Goal: Task Accomplishment & Management: Manage account settings

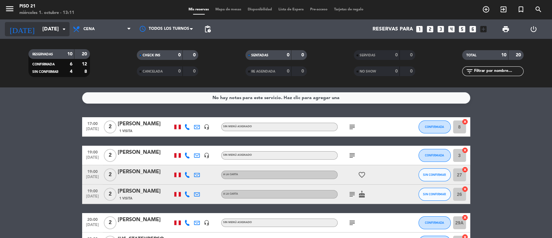
click at [39, 30] on input "[DATE]" at bounding box center [73, 29] width 68 height 13
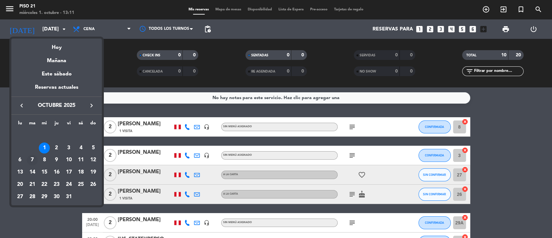
click at [31, 159] on div "7" at bounding box center [32, 160] width 11 height 11
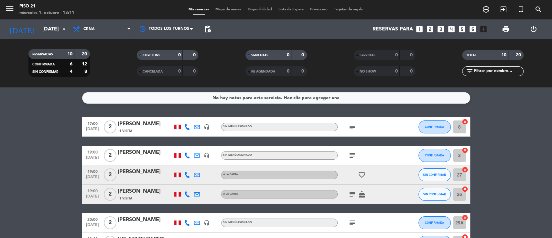
type input "[DATE]"
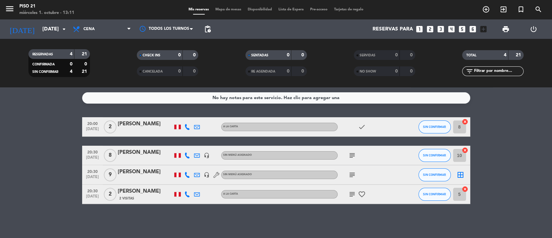
click at [140, 155] on div "[PERSON_NAME]" at bounding box center [145, 152] width 55 height 8
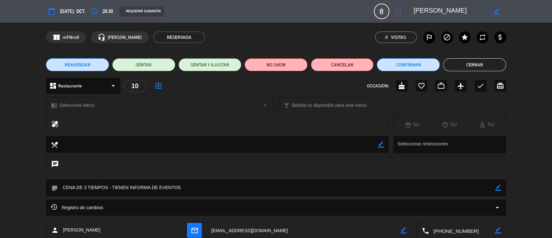
click at [413, 178] on div "border_color" at bounding box center [498, 187] width 6 height 17
drag, startPoint x: 394, startPoint y: 190, endPoint x: 109, endPoint y: 187, distance: 285.5
click at [109, 178] on textarea at bounding box center [276, 187] width 437 height 16
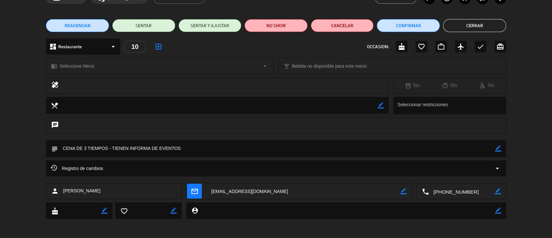
click at [413, 148] on icon "border_color" at bounding box center [498, 148] width 6 height 6
click at [413, 147] on textarea at bounding box center [276, 148] width 437 height 16
type textarea "CENA DE 3 TIEMPOS - TIENEN INFORMA DE EVENTOS - CARGAR A LA PM"
click at [413, 146] on icon at bounding box center [498, 148] width 6 height 6
click at [413, 27] on button "Confirmar" at bounding box center [408, 25] width 63 height 13
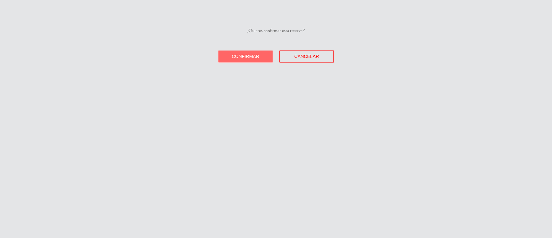
click at [241, 55] on span "Confirmar" at bounding box center [245, 56] width 27 height 5
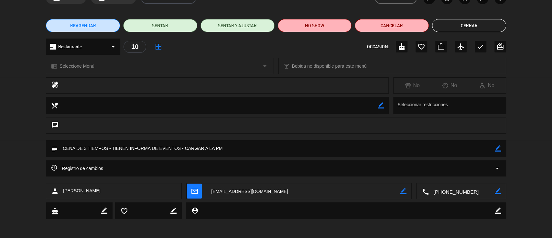
click at [413, 30] on button "Cerrar" at bounding box center [469, 25] width 74 height 13
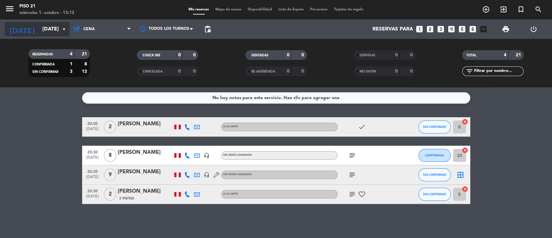
click at [41, 33] on div "[DATE] [DATE] arrow_drop_down" at bounding box center [37, 29] width 65 height 14
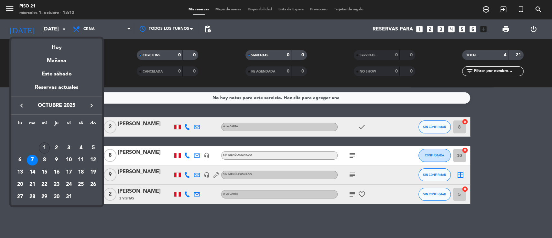
click at [44, 145] on div "1" at bounding box center [44, 147] width 11 height 11
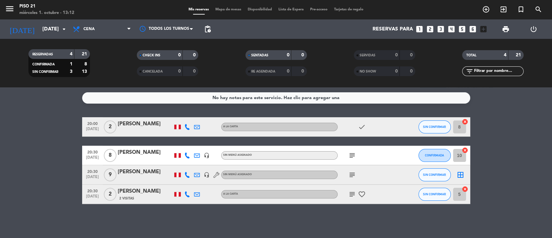
type input "[DATE]"
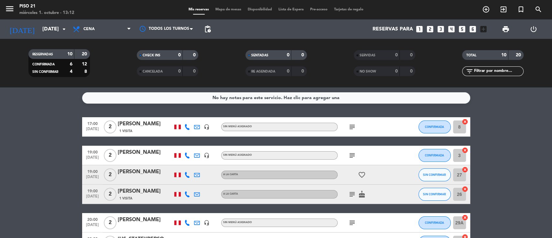
click at [137, 150] on div "[PERSON_NAME]" at bounding box center [145, 152] width 55 height 8
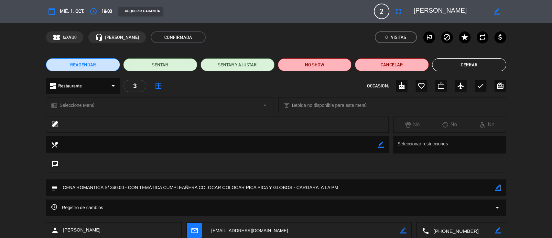
click at [413, 178] on icon "border_color" at bounding box center [498, 187] width 6 height 6
click at [293, 178] on textarea at bounding box center [276, 187] width 437 height 16
type textarea "CENA ROMANTICA S/ 340.00 - CON TEMÁTICA CUMPLEAÑERA COLOCAR COLOCAR PICA PICA Y…"
click at [413, 178] on icon at bounding box center [498, 187] width 6 height 6
click at [413, 69] on button "Cerrar" at bounding box center [469, 64] width 74 height 13
